Goal: Find specific page/section: Find specific page/section

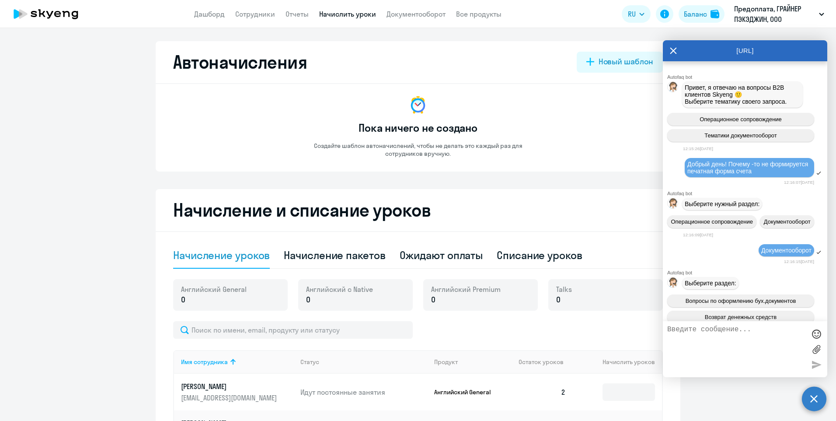
select select "10"
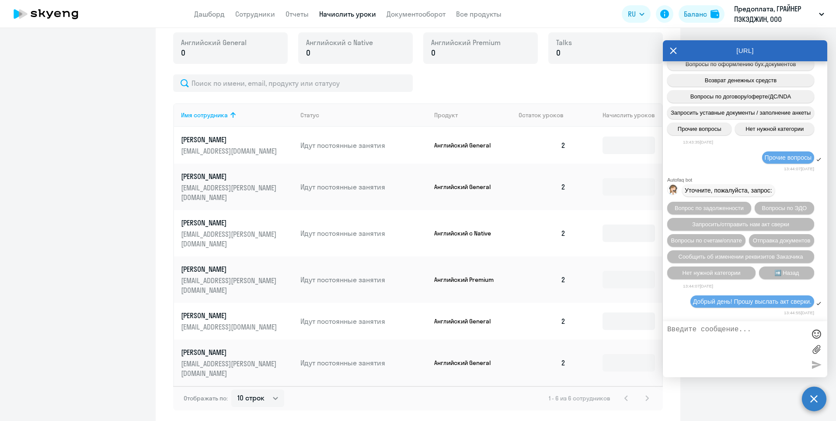
click at [723, 342] on textarea at bounding box center [736, 348] width 138 height 47
click at [706, 358] on textarea at bounding box center [736, 348] width 138 height 47
click at [412, 13] on link "Документооборот" at bounding box center [415, 14] width 59 height 9
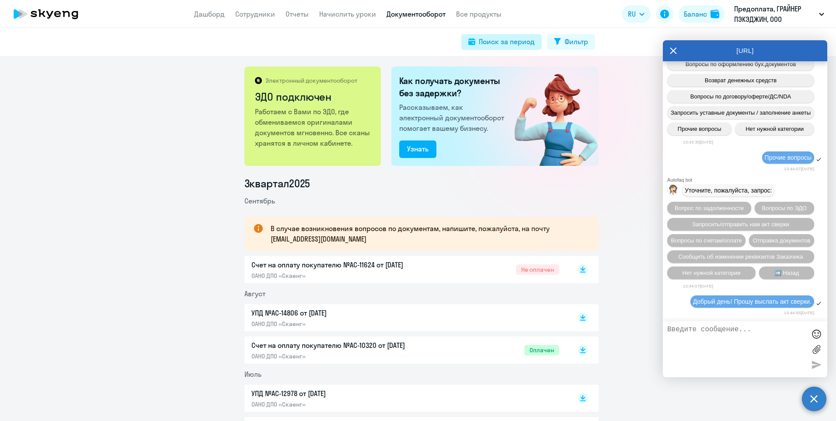
click at [470, 42] on icon at bounding box center [471, 41] width 7 height 7
select select "all"
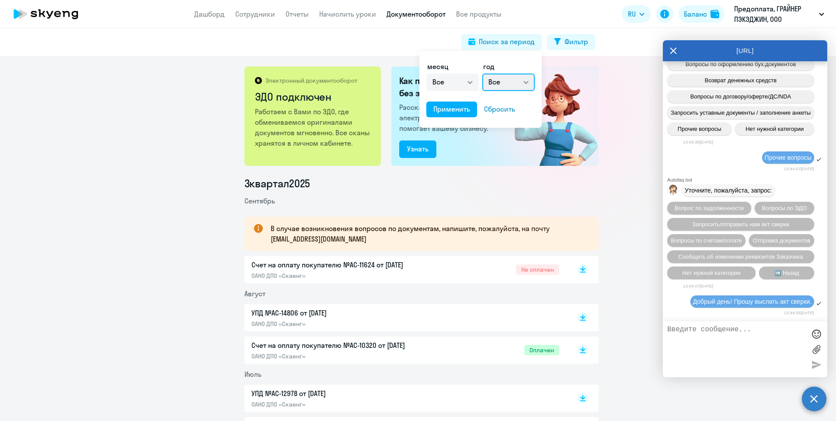
click at [523, 80] on select "Все 2025 2024 2023 2022 2021 2020 2019 2018 2017 2016" at bounding box center [508, 81] width 52 height 17
select select "2025"
click at [482, 73] on select "Все 2025 2024 2023 2022 2021 2020 2019 2018 2017 2016" at bounding box center [508, 81] width 52 height 17
click at [470, 81] on select "Все январь февраль март апрель май июнь июль август сентябрь октябрь ноябрь дек…" at bounding box center [452, 81] width 52 height 17
click at [426, 73] on select "Все январь февраль март апрель май июнь июль август сентябрь октябрь ноябрь дек…" at bounding box center [452, 81] width 52 height 17
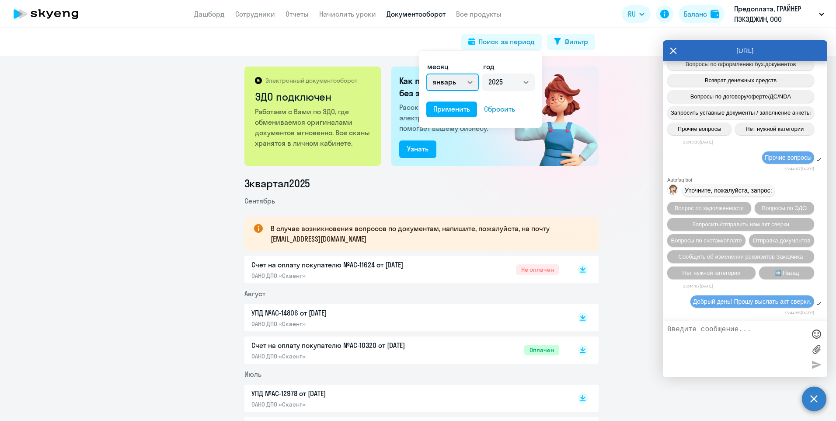
click at [473, 83] on select "Все январь февраль март апрель май июнь июль август сентябрь октябрь ноябрь дек…" at bounding box center [452, 81] width 52 height 17
select select "7"
click at [426, 73] on select "Все январь февраль март апрель май июнь июль август сентябрь октябрь ноябрь дек…" at bounding box center [452, 81] width 52 height 17
click at [452, 108] on div "Применить" at bounding box center [451, 109] width 37 height 10
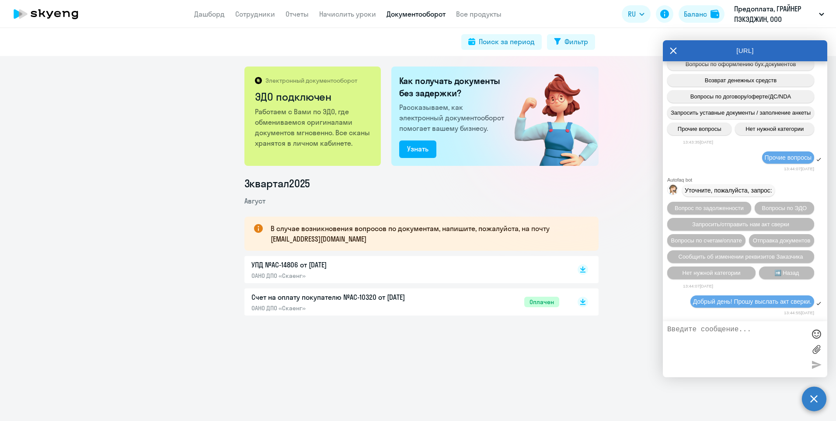
click at [279, 268] on p "УПД №AC-14806 от [DATE]" at bounding box center [343, 264] width 184 height 10
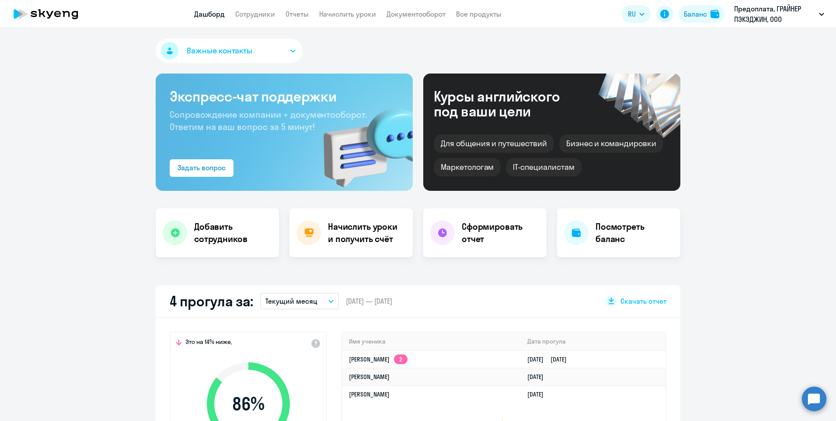
select select "30"
click at [821, 15] on icon "button" at bounding box center [821, 14] width 5 height 3
click at [819, 14] on icon "button" at bounding box center [821, 14] width 5 height 3
click at [811, 396] on circle at bounding box center [814, 398] width 24 height 24
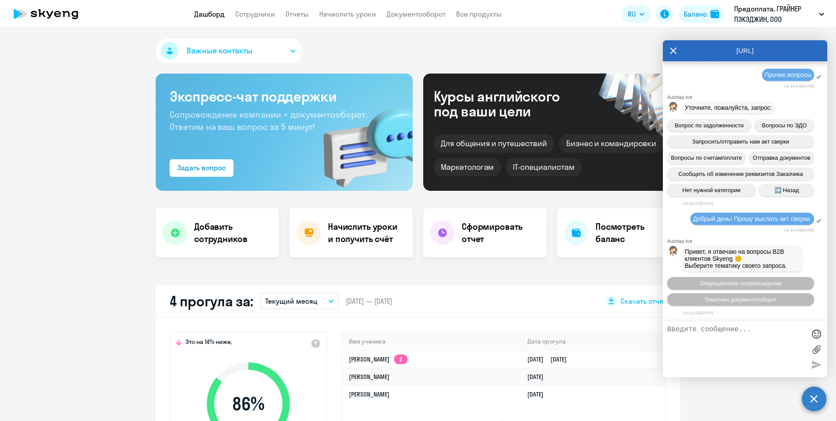
scroll to position [7970, 0]
click at [721, 281] on span "Операционное сопровождение" at bounding box center [740, 283] width 82 height 7
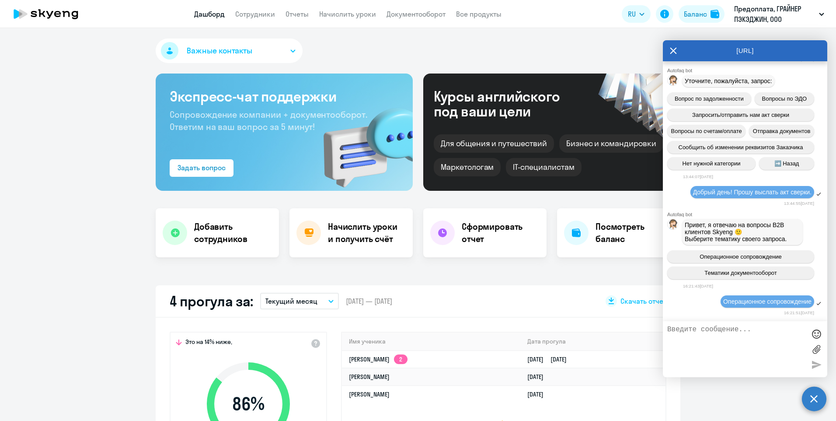
scroll to position [8066, 0]
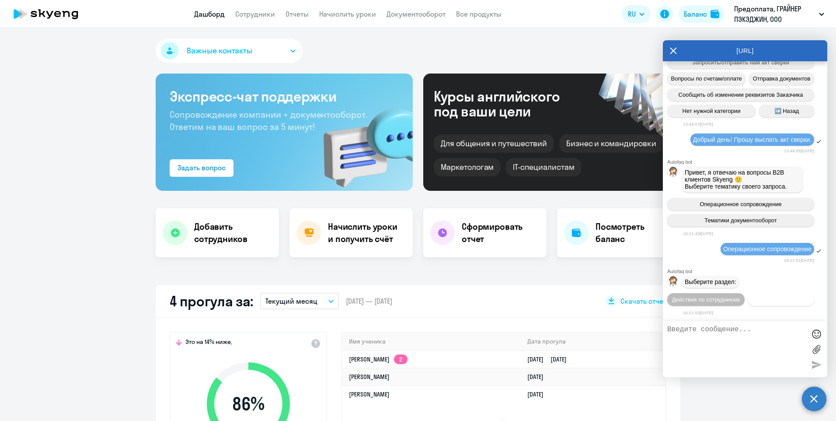
click at [752, 302] on span "Действия с балансом" at bounding box center [780, 299] width 57 height 7
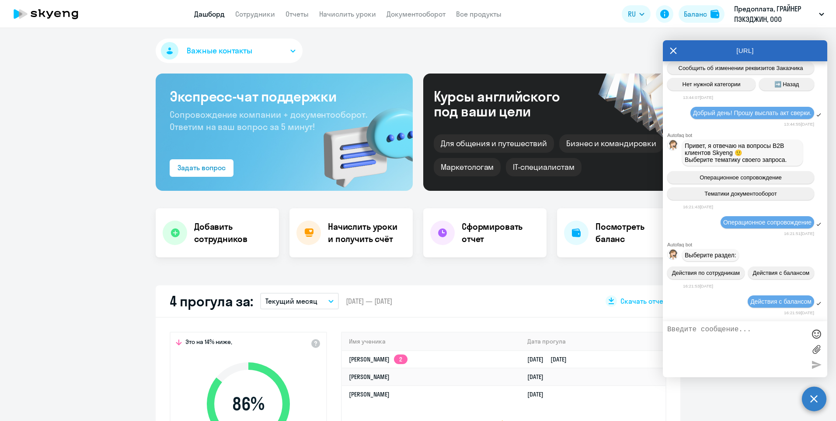
scroll to position [8162, 0]
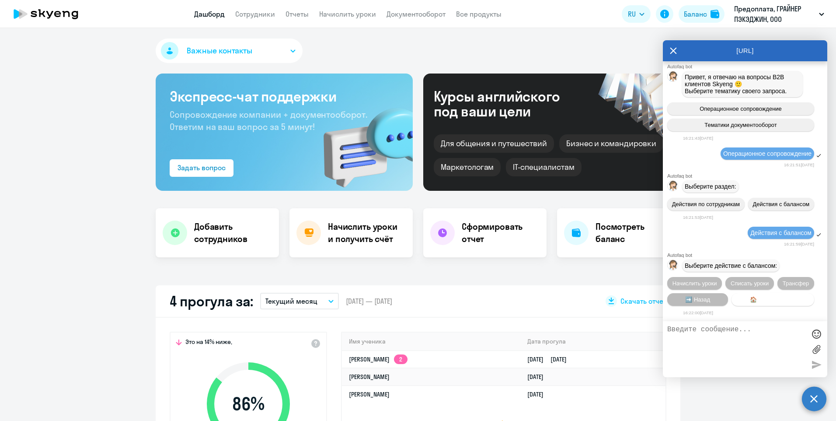
click at [751, 299] on span "🏠 Главное меню" at bounding box center [773, 299] width 46 height 7
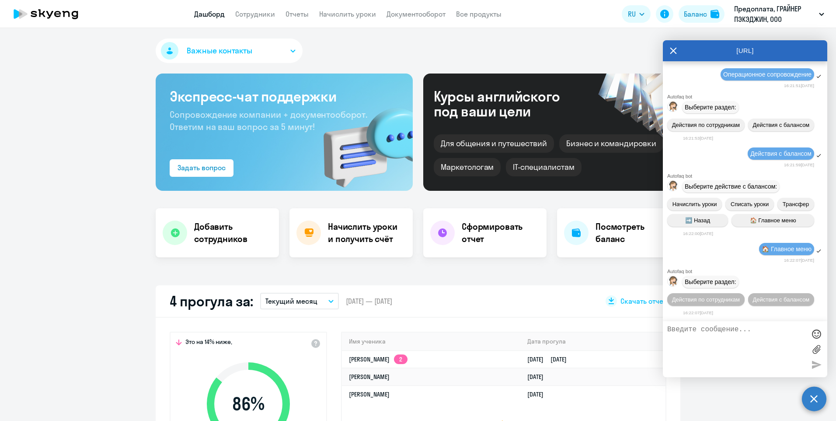
scroll to position [8259, 0]
click at [752, 301] on span "Действия с балансом" at bounding box center [780, 299] width 57 height 7
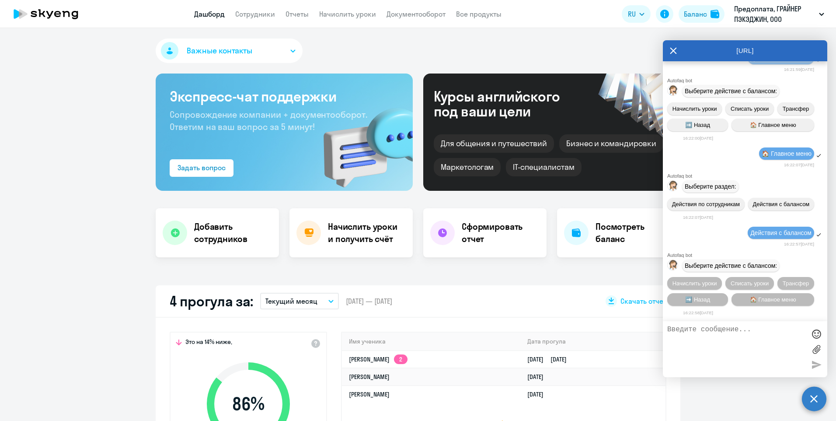
scroll to position [8355, 0]
click at [752, 299] on span "🏠 Главное меню" at bounding box center [773, 299] width 46 height 7
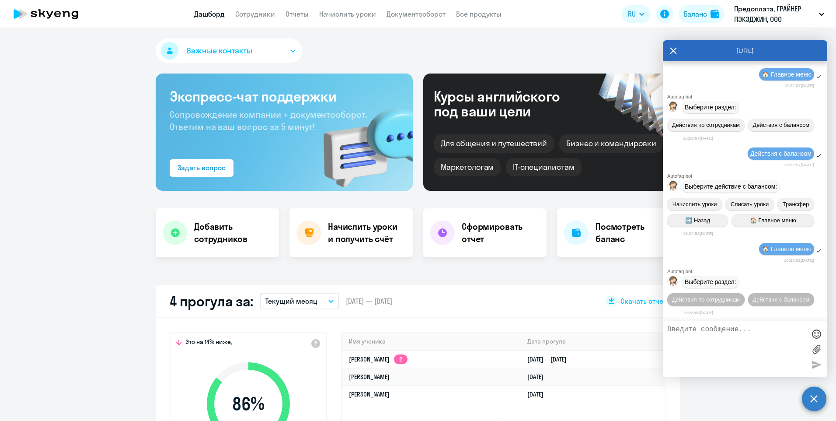
scroll to position [8451, 0]
click at [734, 296] on span "Действия по сотрудникам" at bounding box center [706, 299] width 68 height 7
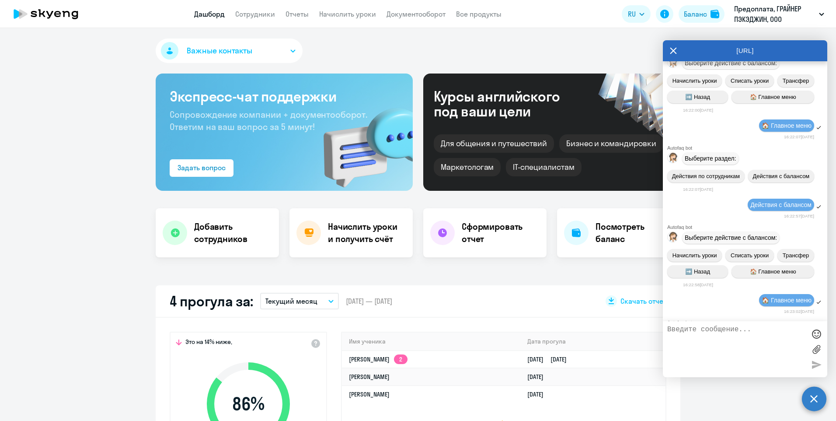
scroll to position [7706, 0]
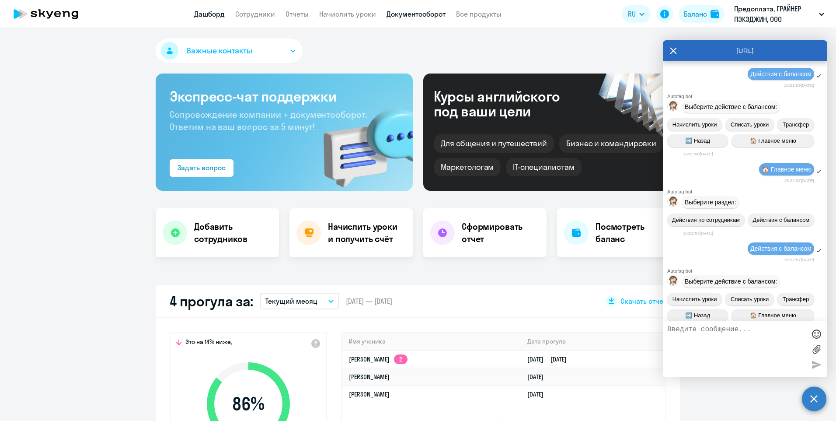
click at [415, 12] on link "Документооборот" at bounding box center [415, 14] width 59 height 9
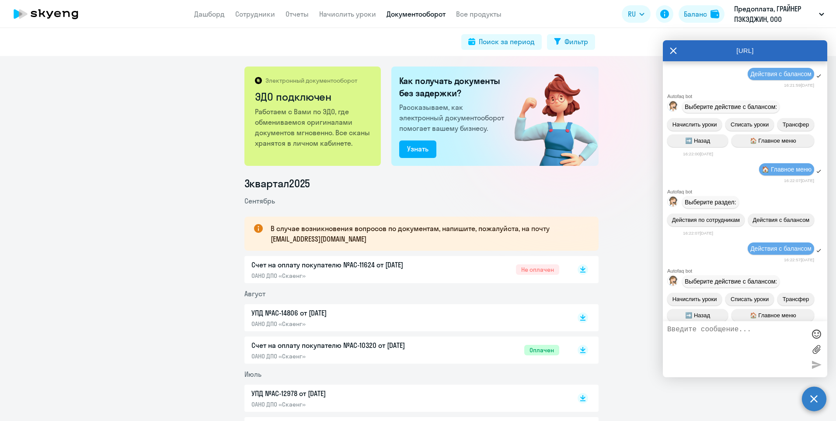
click at [271, 241] on p "В случае возникновения вопросов по документам, напишите, пожалуйста, на почту […" at bounding box center [427, 233] width 312 height 21
drag, startPoint x: 268, startPoint y: 240, endPoint x: 345, endPoint y: 237, distance: 77.9
click at [345, 237] on p "В случае возникновения вопросов по документам, напишите, пожалуйста, на почту […" at bounding box center [427, 233] width 312 height 21
drag, startPoint x: 345, startPoint y: 237, endPoint x: 324, endPoint y: 240, distance: 21.3
copy p "document@skyeng.ru"
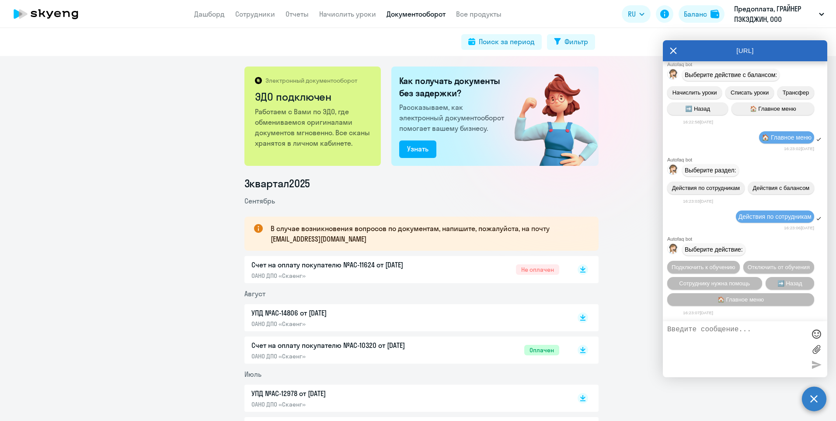
scroll to position [8581, 0]
click at [814, 395] on circle at bounding box center [814, 398] width 24 height 24
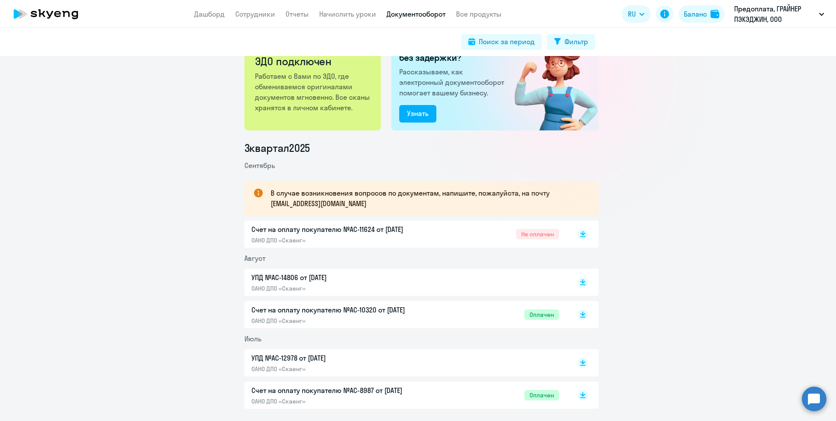
scroll to position [262, 0]
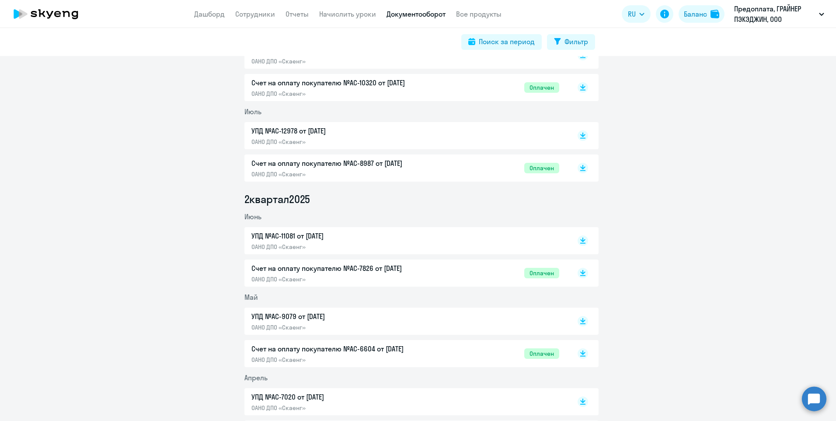
click at [815, 395] on circle at bounding box center [814, 398] width 24 height 24
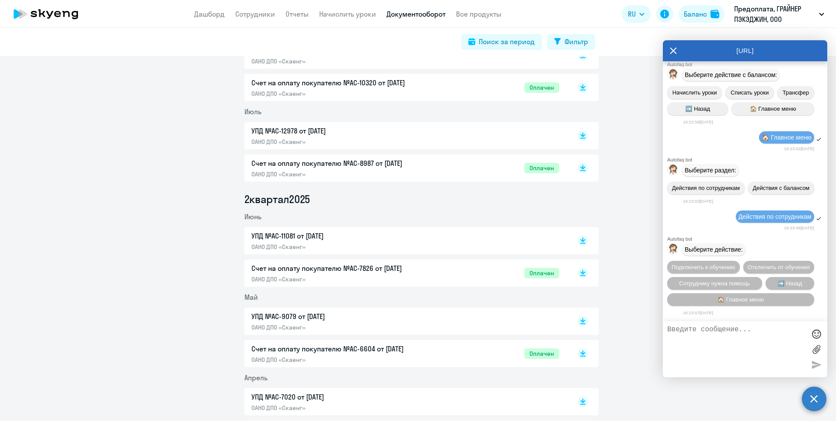
scroll to position [8665, 0]
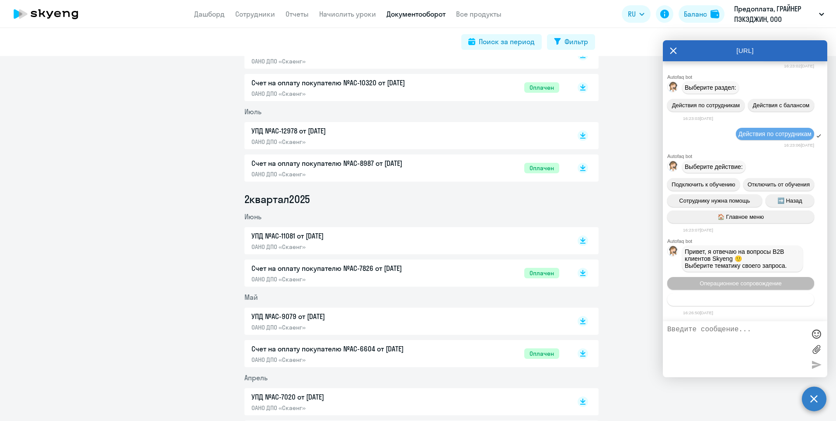
click at [722, 301] on span "Тематики документооборот" at bounding box center [740, 299] width 73 height 7
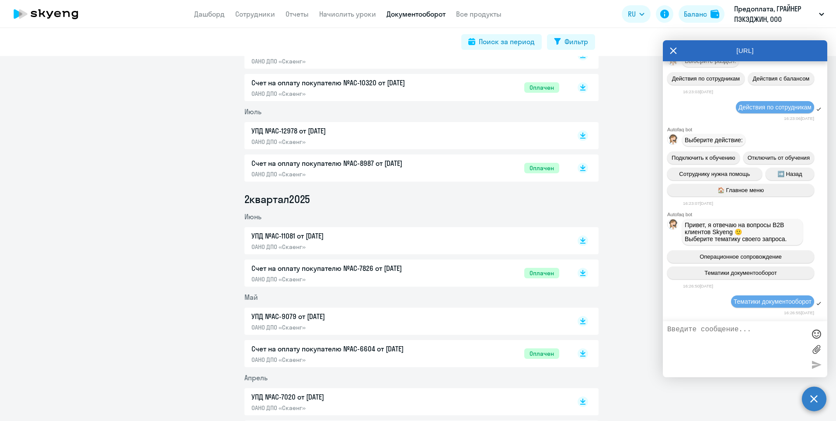
scroll to position [8778, 0]
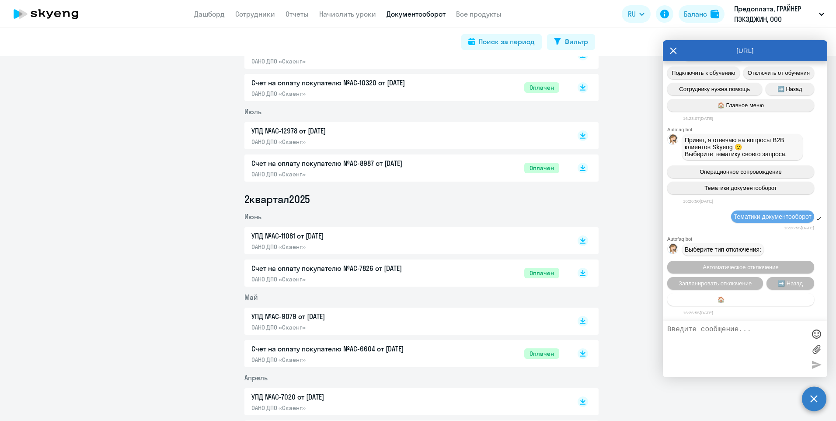
click at [742, 299] on span "🏠 Главное меню" at bounding box center [740, 299] width 46 height 7
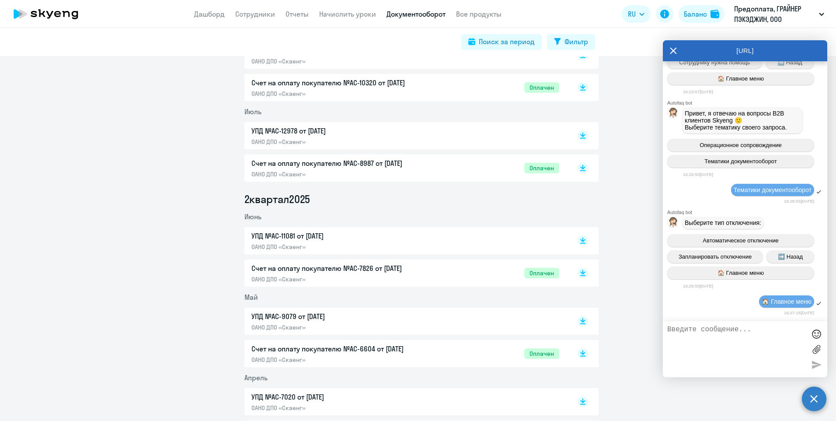
scroll to position [8875, 0]
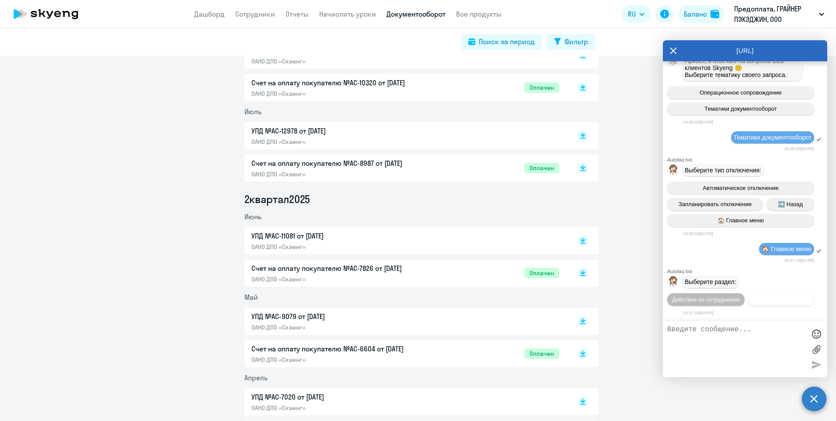
click at [752, 299] on span "Действия с балансом" at bounding box center [780, 299] width 57 height 7
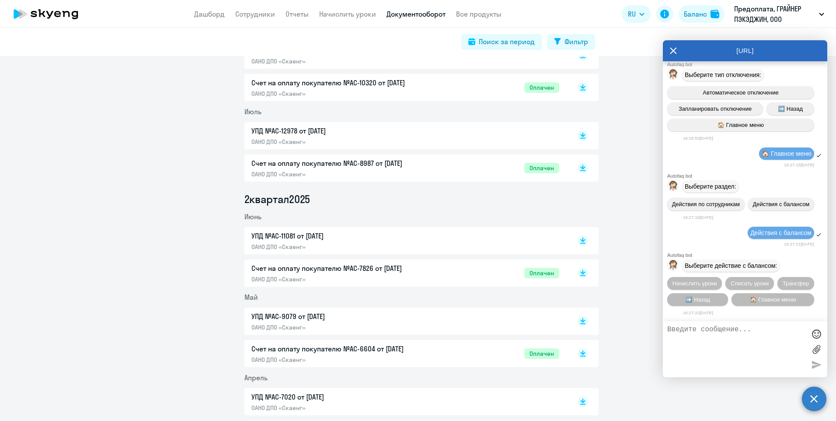
scroll to position [8971, 0]
click at [757, 299] on span "🏠 Главное меню" at bounding box center [773, 299] width 46 height 7
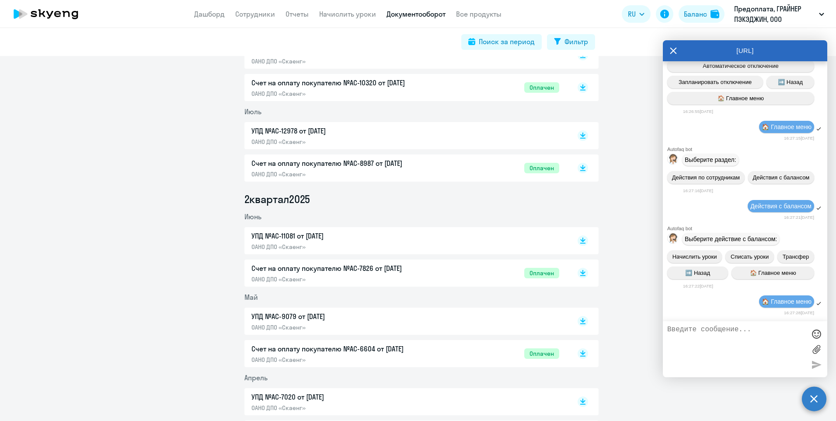
scroll to position [9067, 0]
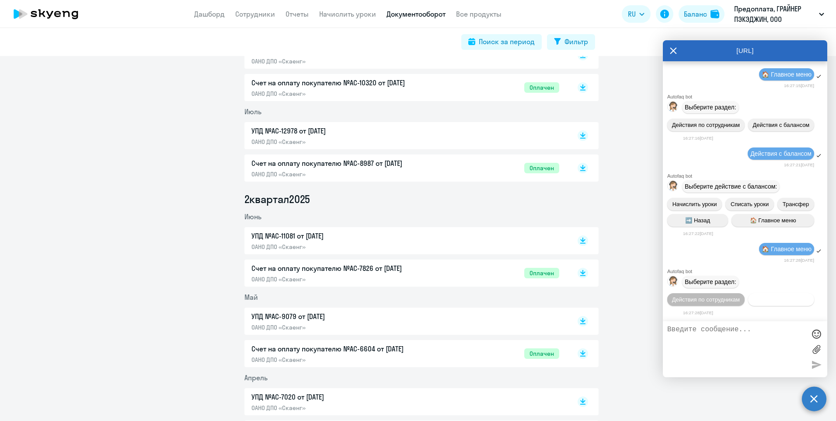
click at [752, 300] on span "Действия с балансом" at bounding box center [780, 299] width 57 height 7
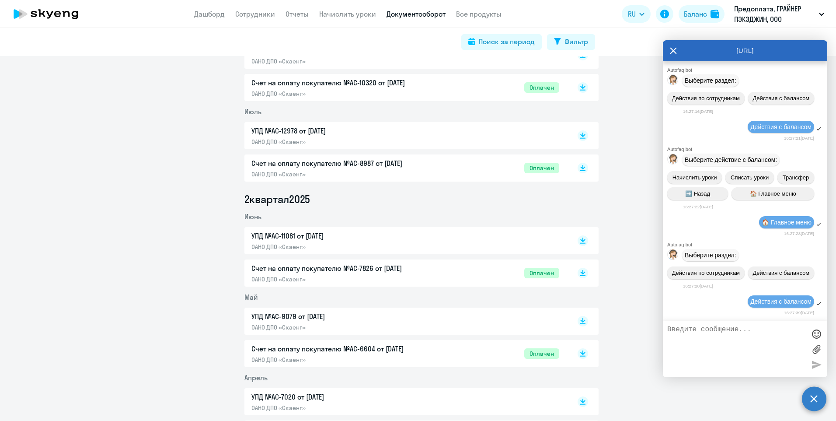
scroll to position [9163, 0]
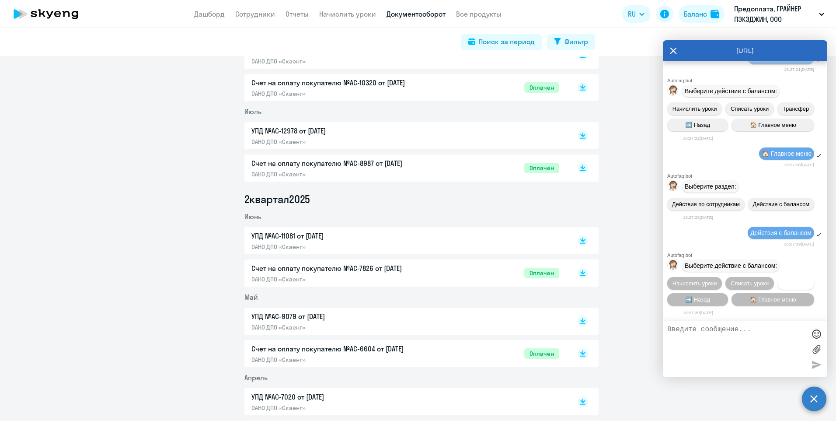
click at [783, 280] on span "Трансфер" at bounding box center [796, 283] width 27 height 7
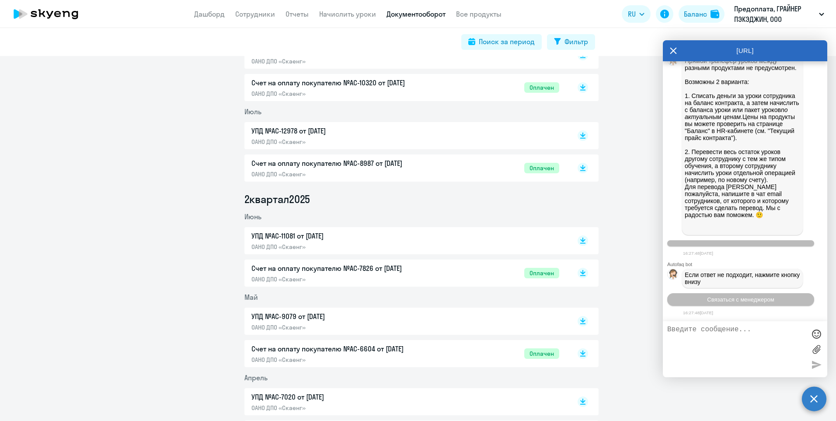
scroll to position [9223, 0]
click at [814, 398] on circle at bounding box center [814, 398] width 24 height 24
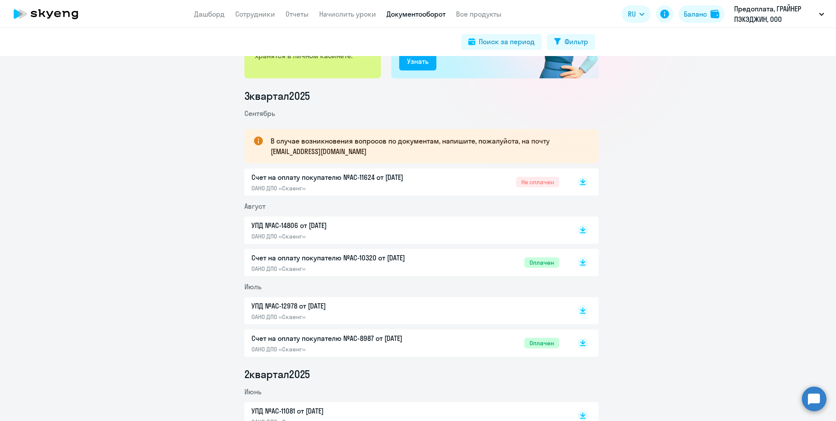
scroll to position [0, 0]
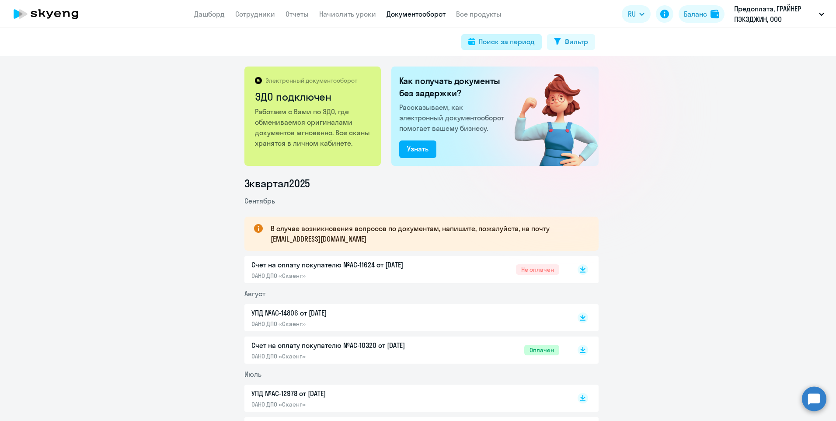
click at [473, 41] on icon at bounding box center [471, 41] width 7 height 7
select select "all"
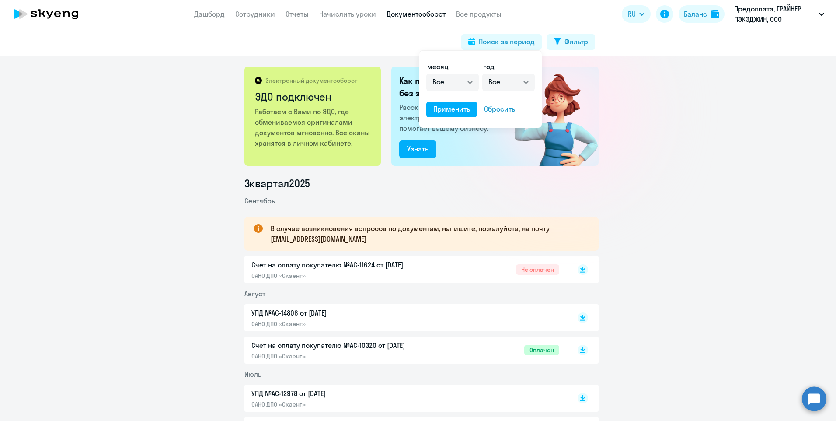
click at [434, 14] on div at bounding box center [418, 210] width 836 height 421
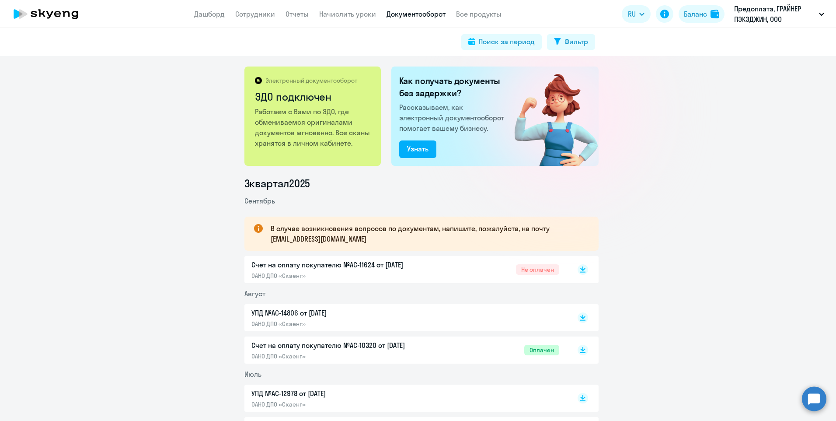
click at [434, 14] on link "Документооборот" at bounding box center [415, 14] width 59 height 9
click at [426, 151] on button "Узнать" at bounding box center [417, 148] width 37 height 17
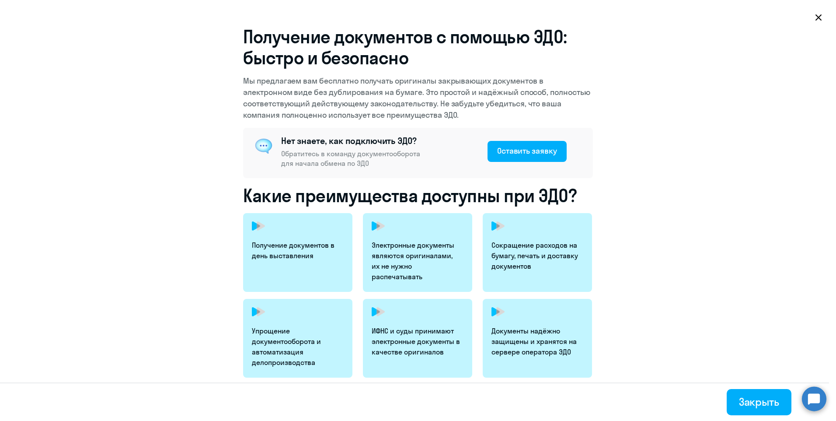
click at [816, 17] on icon at bounding box center [818, 17] width 7 height 7
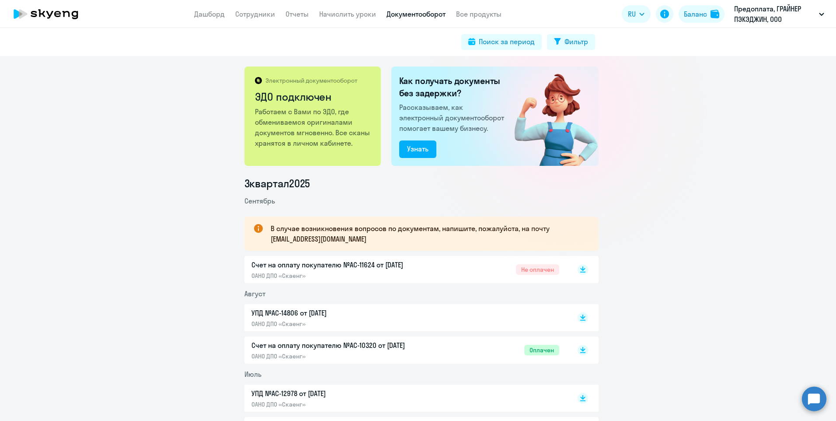
click at [819, 93] on div "Электронный документооборот ЭДО подключен Работаем с Вами по ЭДО, где обменивае…" at bounding box center [418, 238] width 836 height 365
click at [814, 400] on circle at bounding box center [814, 398] width 24 height 24
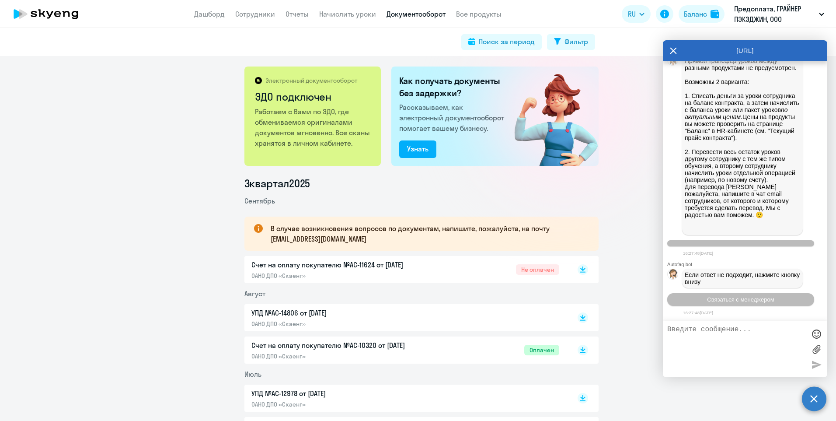
scroll to position [9570, 0]
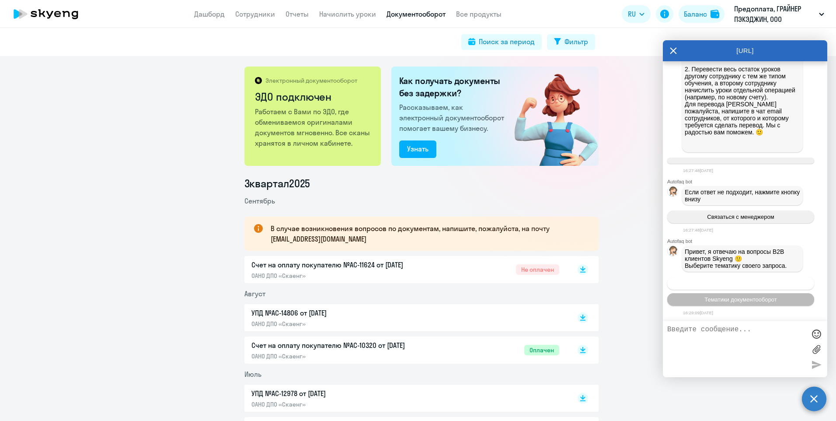
click at [721, 282] on span "Операционное сопровождение" at bounding box center [740, 283] width 82 height 7
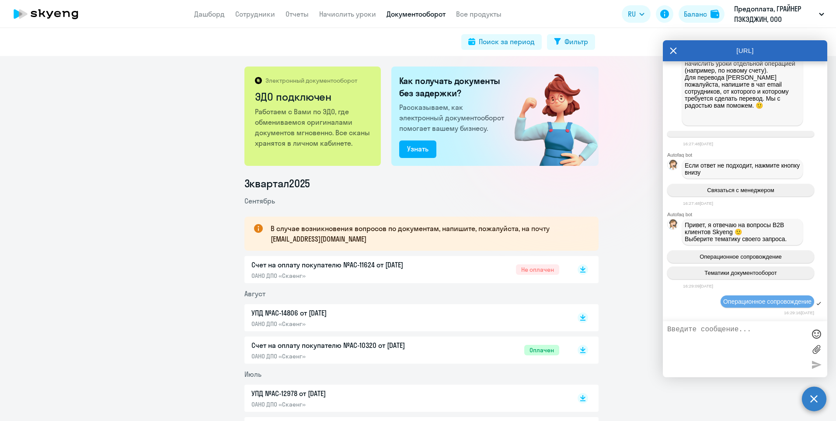
scroll to position [9665, 0]
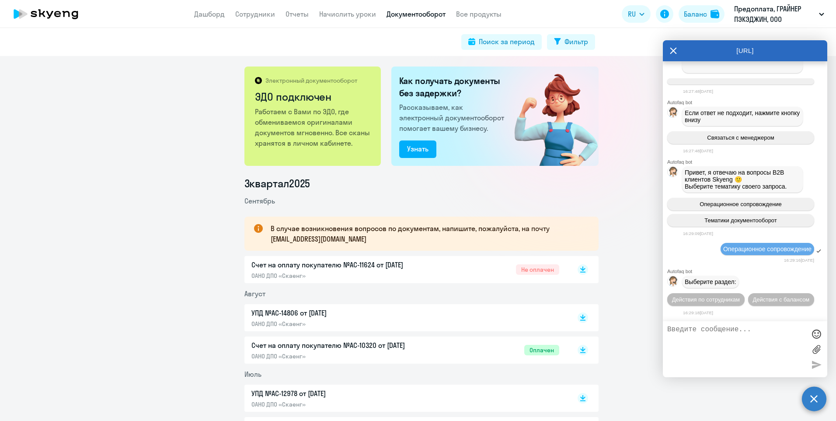
click at [816, 397] on circle at bounding box center [814, 398] width 24 height 24
